Goal: Information Seeking & Learning: Find specific fact

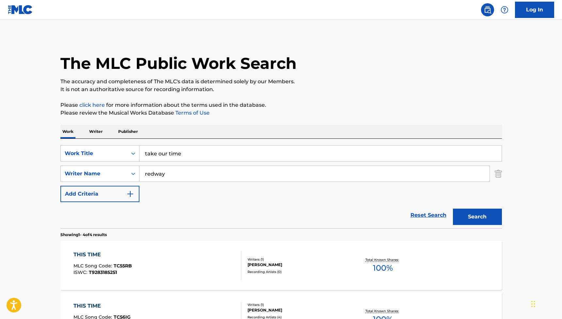
click at [151, 154] on input "take our time" at bounding box center [320, 154] width 362 height 16
click at [466, 221] on button "Search" at bounding box center [477, 217] width 49 height 16
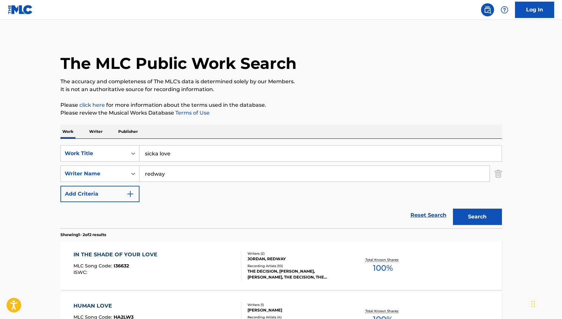
click at [176, 157] on input "sicka love" at bounding box center [320, 154] width 362 height 16
click at [461, 219] on button "Search" at bounding box center [477, 217] width 49 height 16
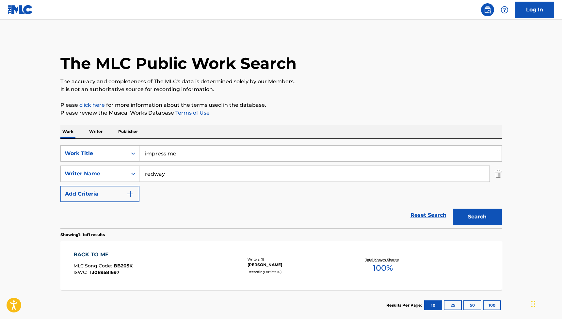
click at [162, 155] on input "impress me" at bounding box center [320, 154] width 362 height 16
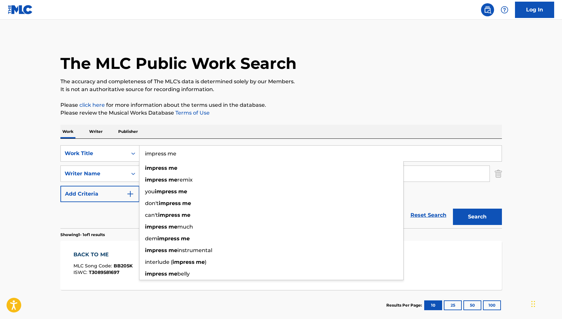
click at [162, 155] on input "impress me" at bounding box center [320, 154] width 362 height 16
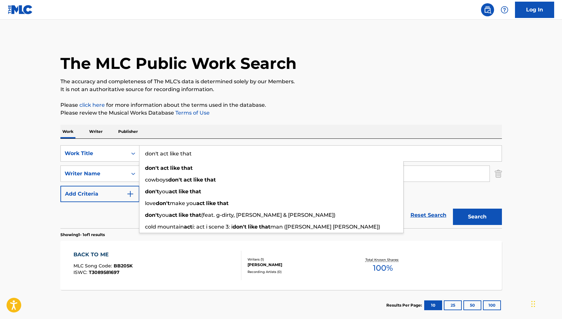
type input "don't act like that"
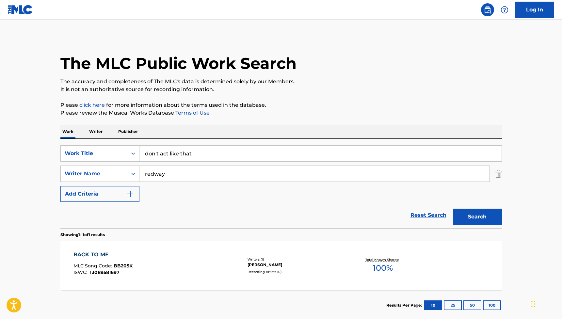
click at [474, 219] on button "Search" at bounding box center [477, 217] width 49 height 16
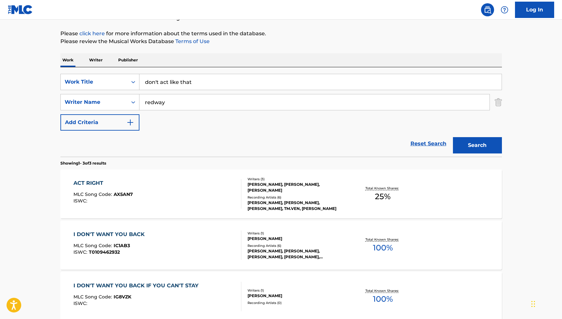
scroll to position [85, 0]
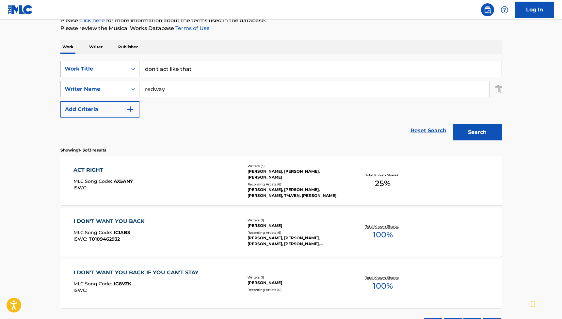
click at [180, 184] on div "ACT RIGHT MLC Song Code : AX5AN7 ISWC :" at bounding box center [157, 180] width 168 height 29
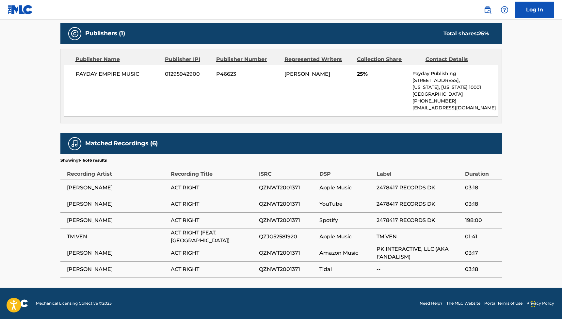
scroll to position [295, 0]
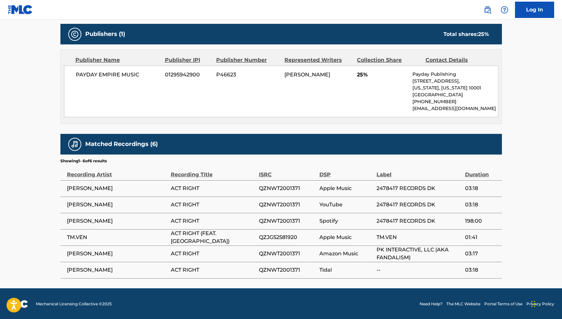
click at [282, 187] on span "QZNWT2001371" at bounding box center [287, 188] width 57 height 8
copy span "QZNWT2001371"
